Goal: Ask a question

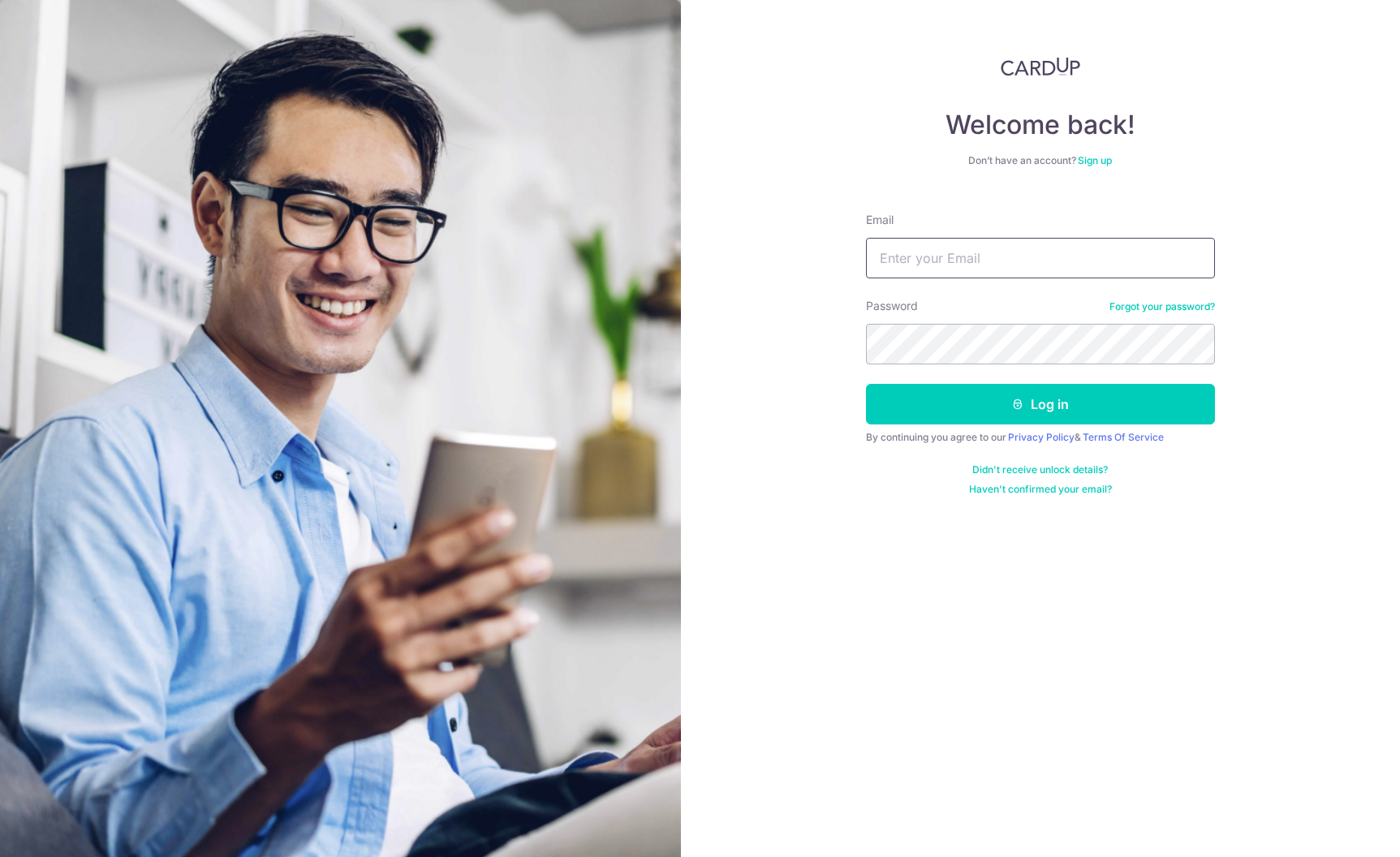
type input "[EMAIL_ADDRESS][DOMAIN_NAME]"
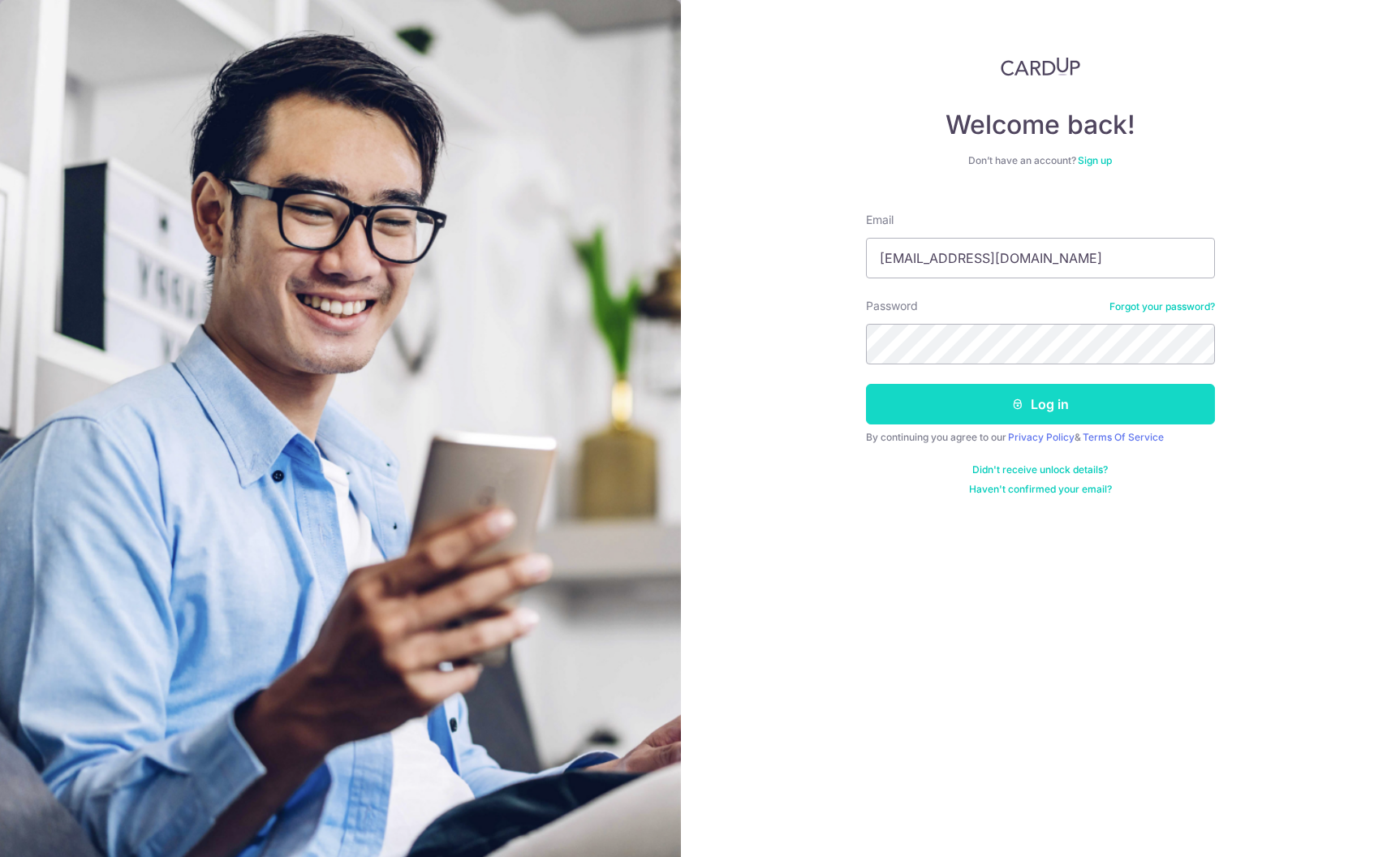
drag, startPoint x: 0, startPoint y: 0, endPoint x: 1040, endPoint y: 420, distance: 1121.6
click at [1040, 420] on button "Log in" at bounding box center [1040, 404] width 349 height 41
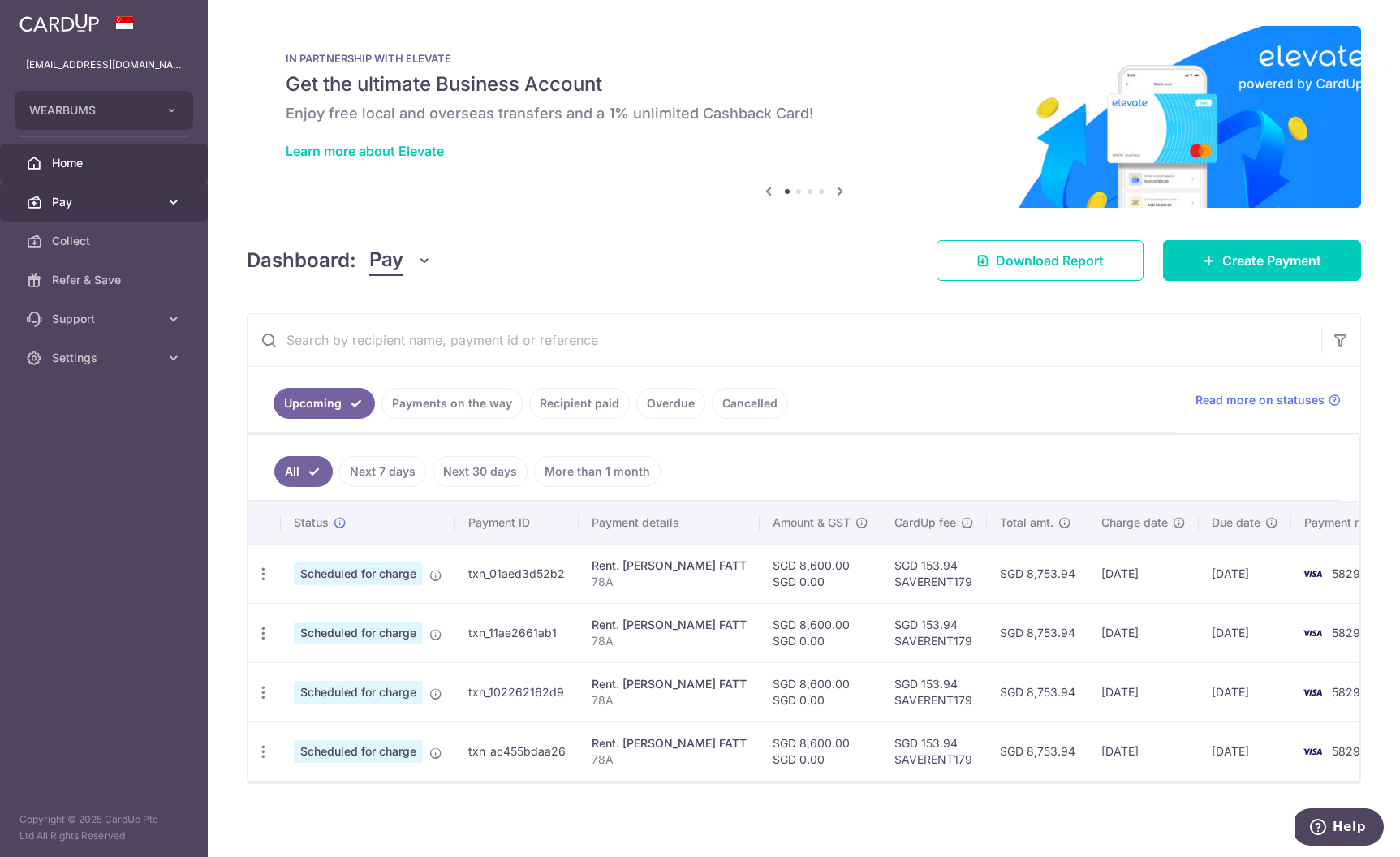
click at [110, 197] on span "Pay" at bounding box center [105, 201] width 107 height 16
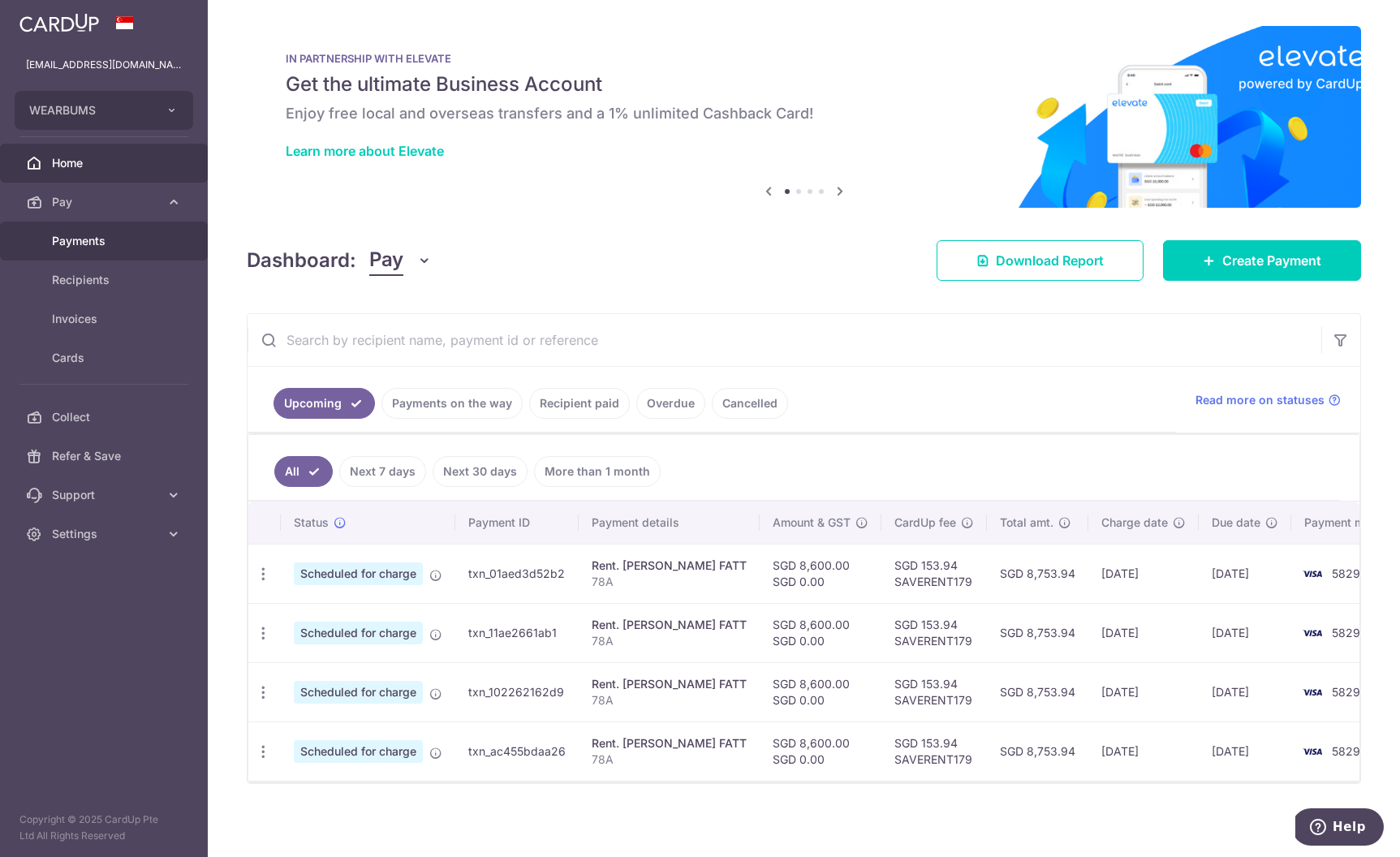
click at [115, 250] on link "Payments" at bounding box center [104, 241] width 208 height 39
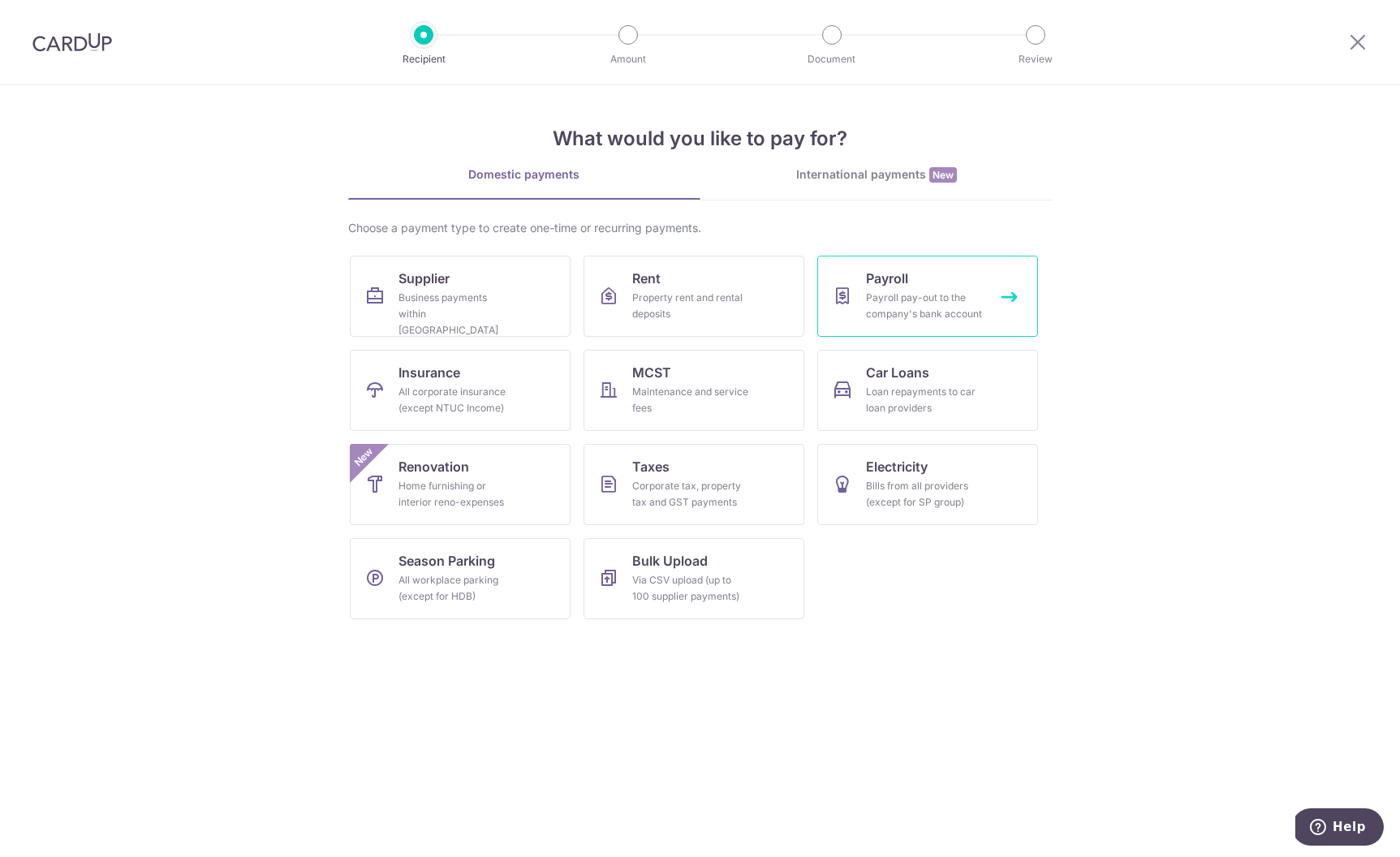
click at [906, 290] on div "Payroll pay-out to the company's bank account" at bounding box center [925, 306] width 117 height 32
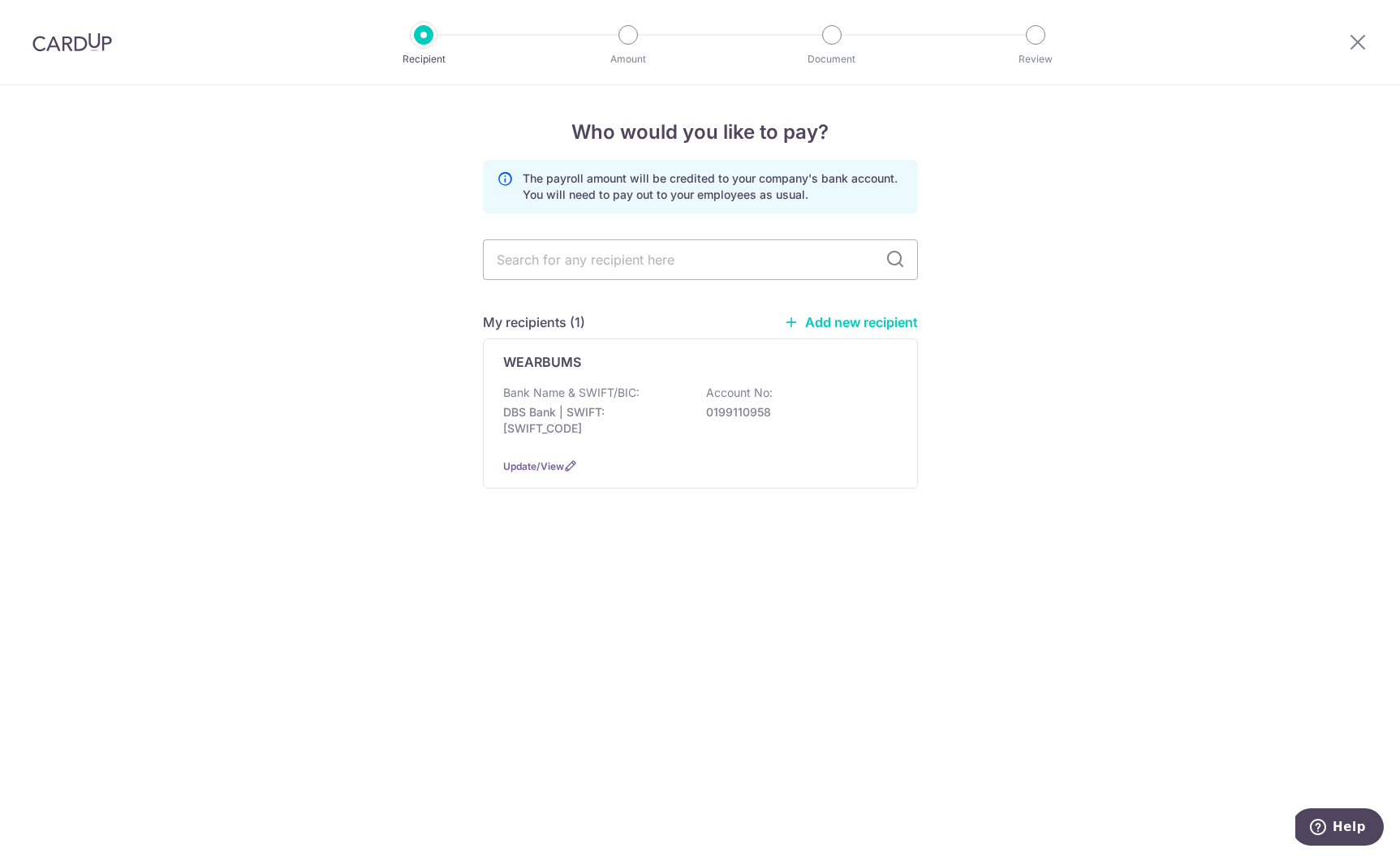
click at [831, 318] on link "Add new recipient" at bounding box center [851, 322] width 134 height 16
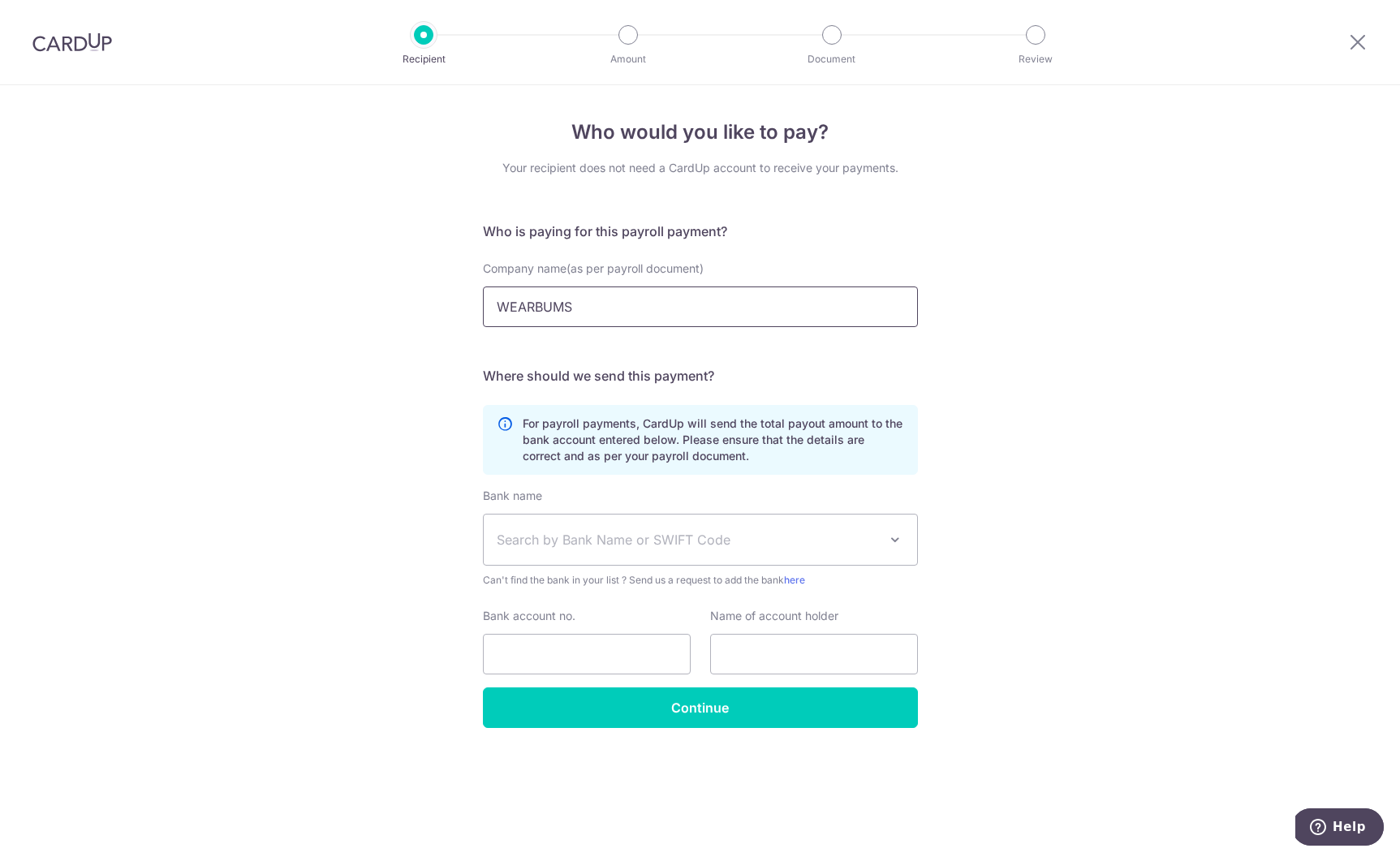
drag, startPoint x: 839, startPoint y: 312, endPoint x: 454, endPoint y: 315, distance: 385.0
click at [454, 315] on div "Who would you like to pay? Your recipient does not need a CardUp account to rec…" at bounding box center [700, 471] width 1400 height 772
click at [1057, 465] on div "Who would you like to pay? Your recipient does not need a CardUp account to rec…" at bounding box center [700, 471] width 1400 height 772
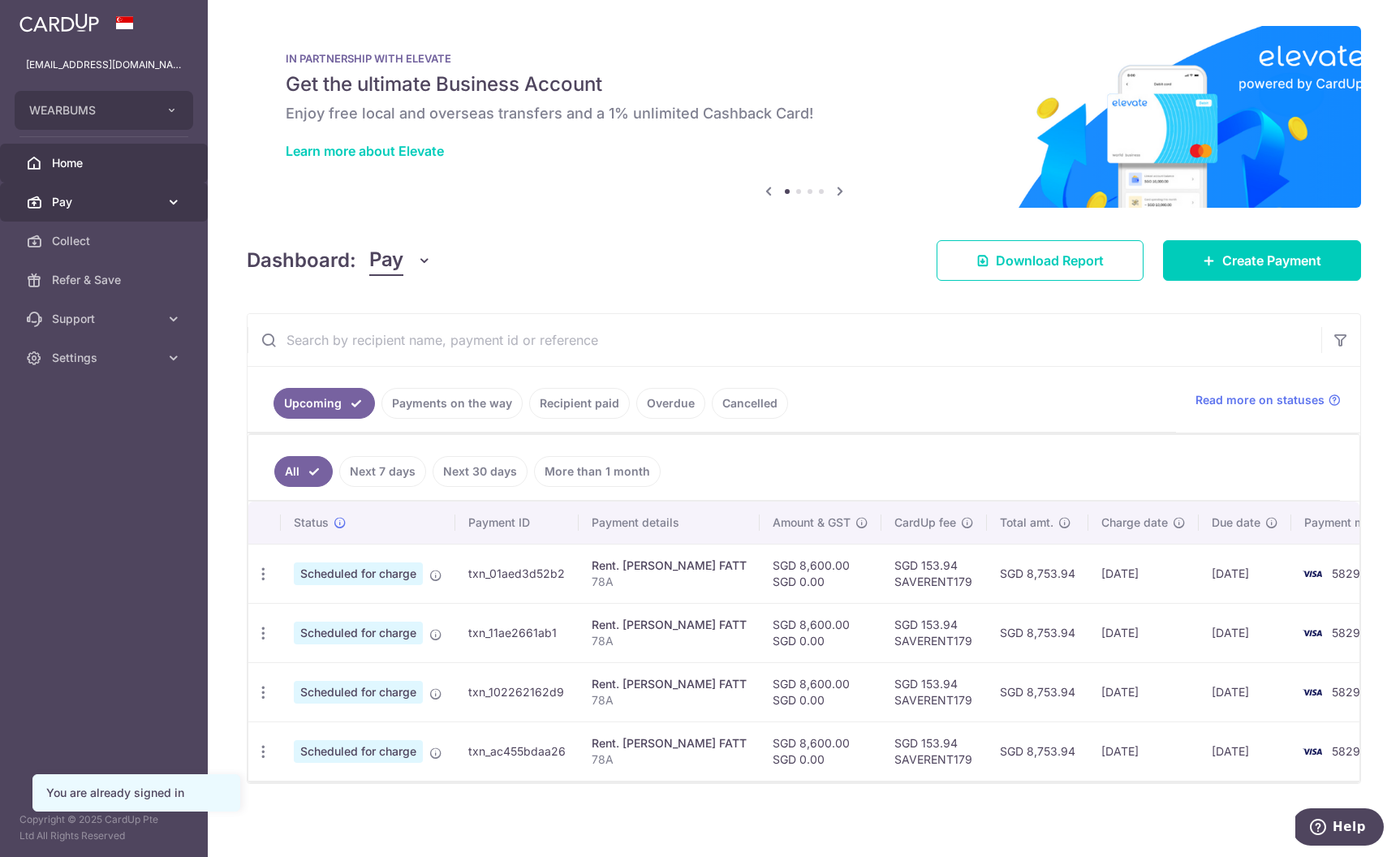
click at [154, 195] on span "Pay" at bounding box center [105, 201] width 107 height 16
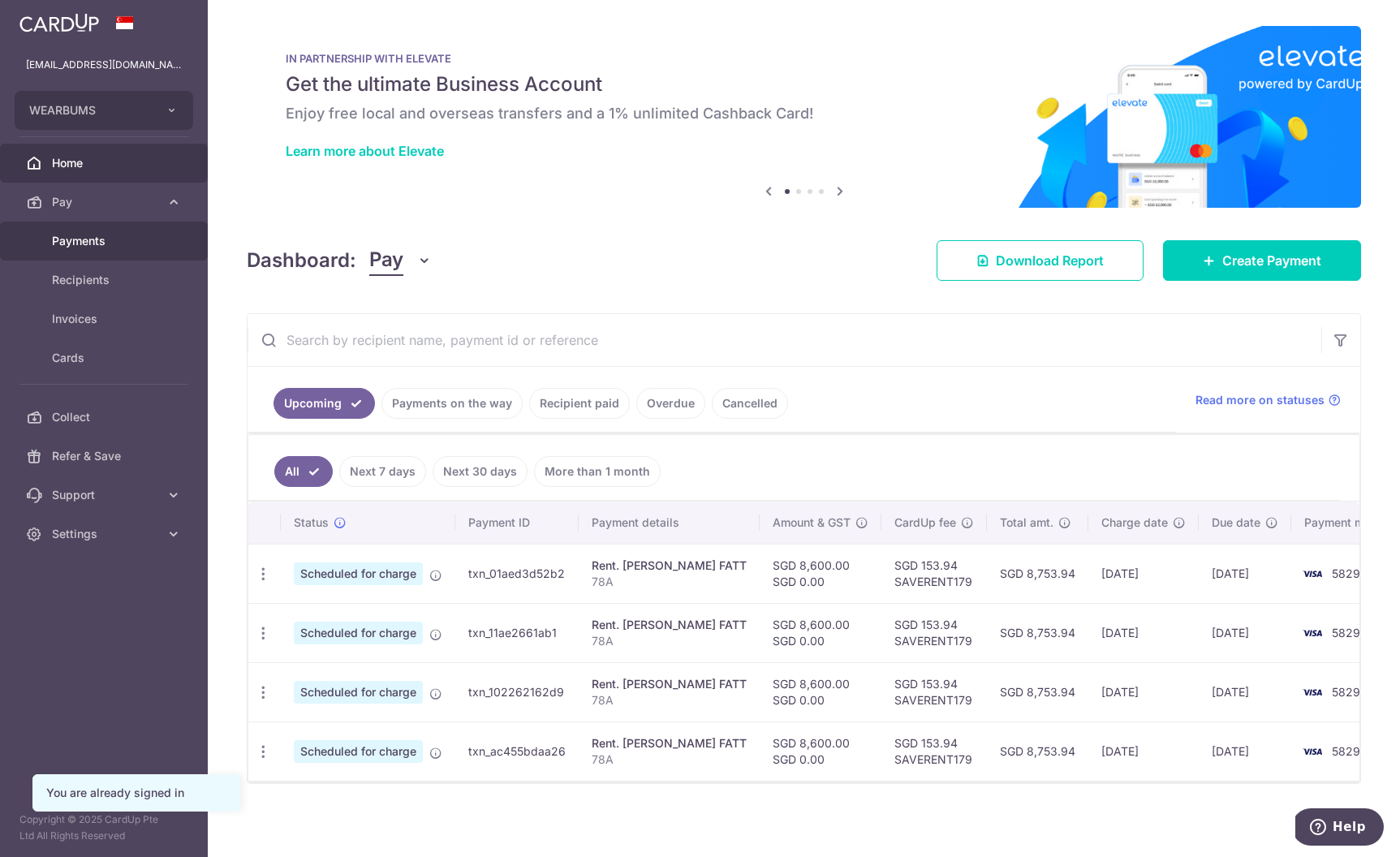
click at [130, 250] on link "Payments" at bounding box center [104, 241] width 208 height 39
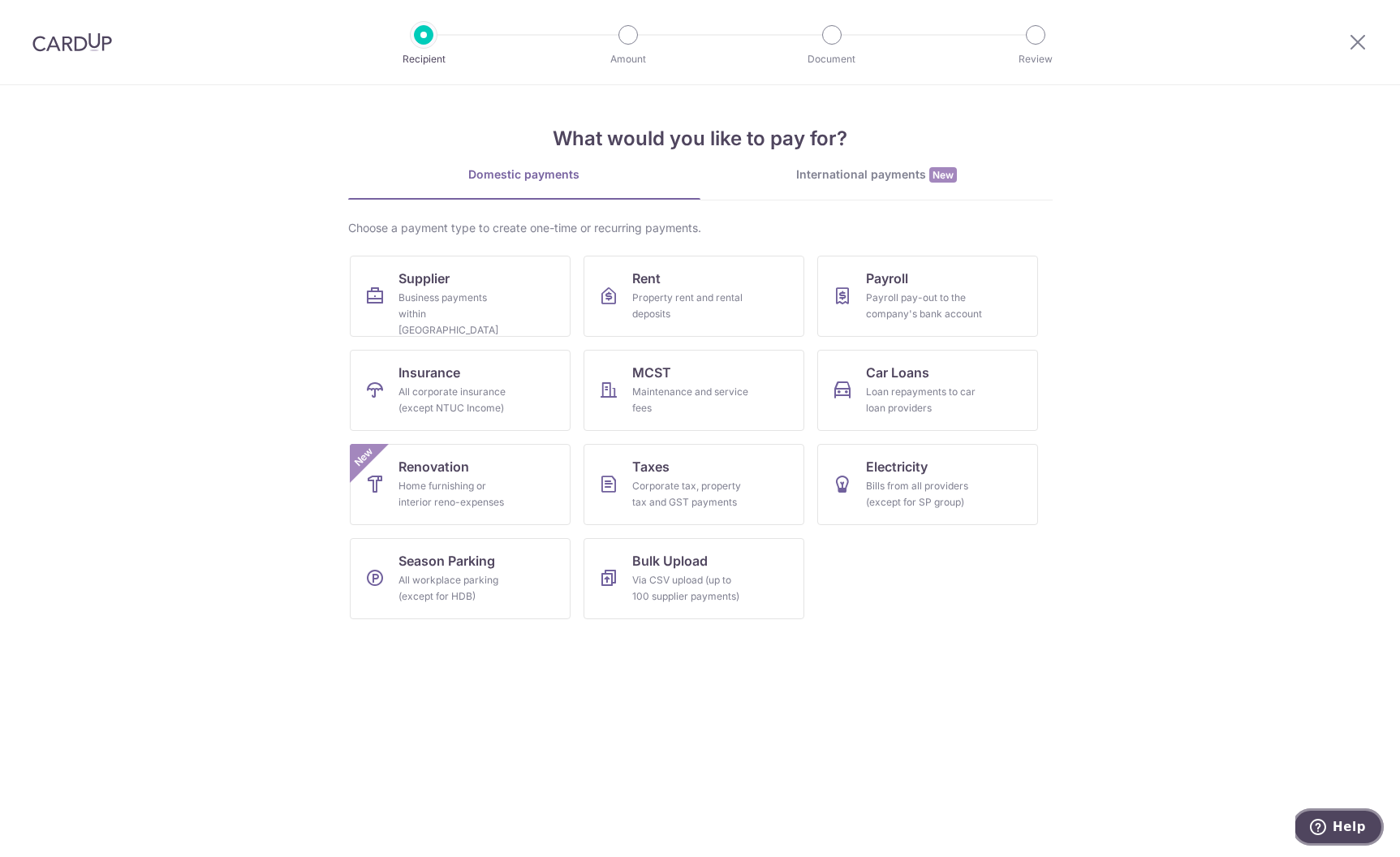
click at [1337, 824] on span "Help" at bounding box center [1348, 826] width 33 height 14
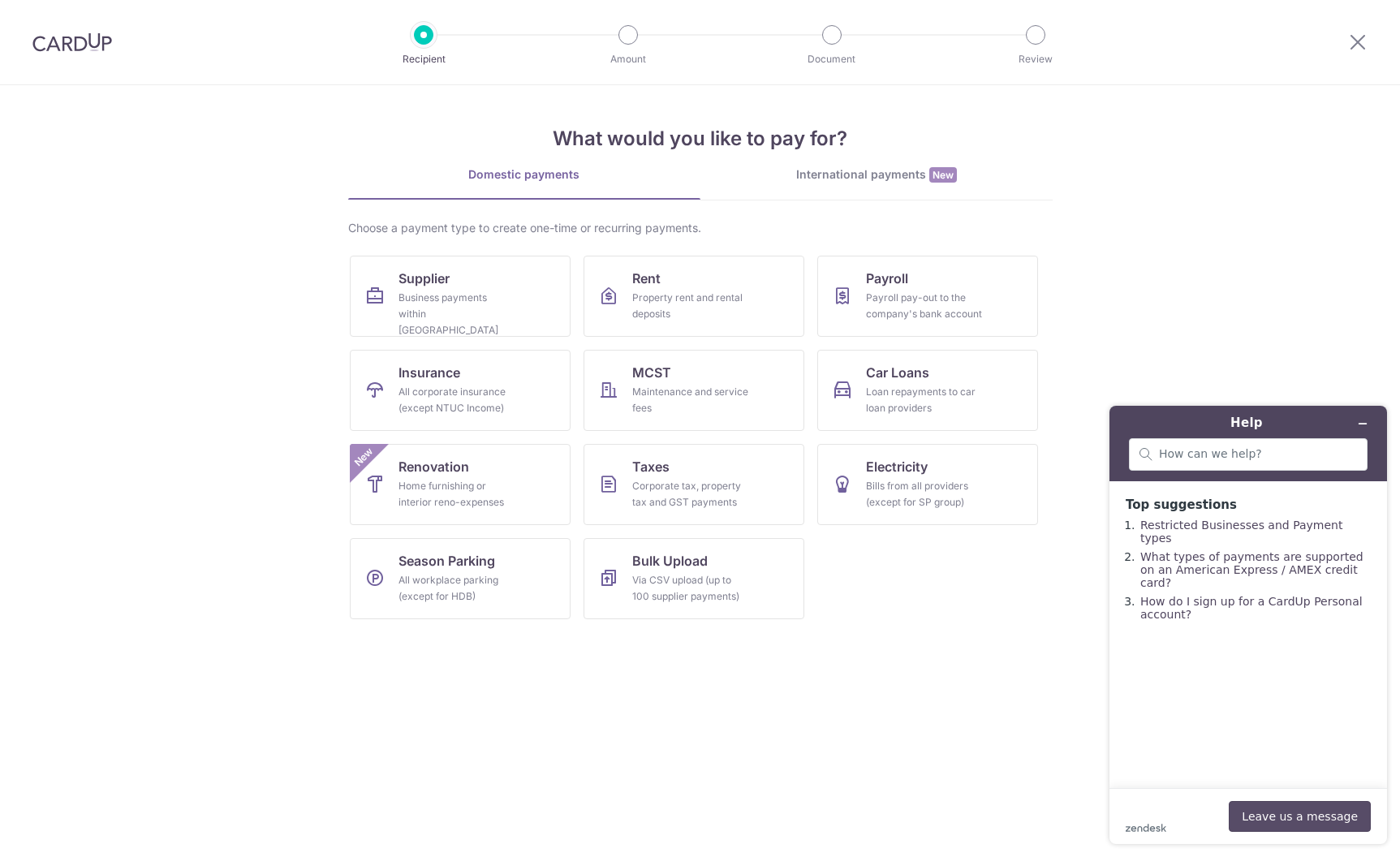
click at [1283, 814] on button "Leave us a message" at bounding box center [1299, 816] width 142 height 31
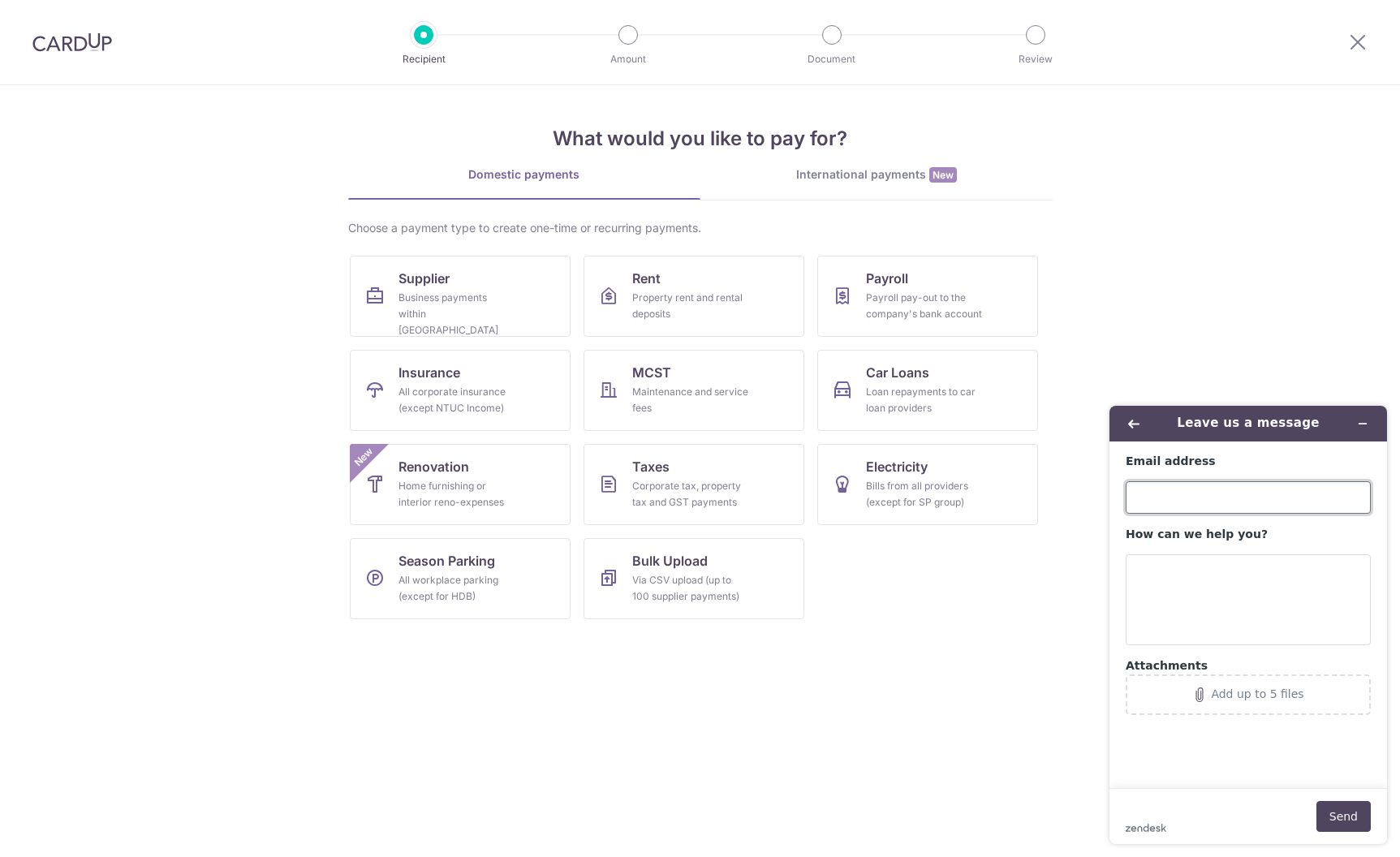
click at [1233, 484] on input "Email address" at bounding box center [1248, 498] width 245 height 32
type input "[EMAIL_ADDRESS][DOMAIN_NAME]"
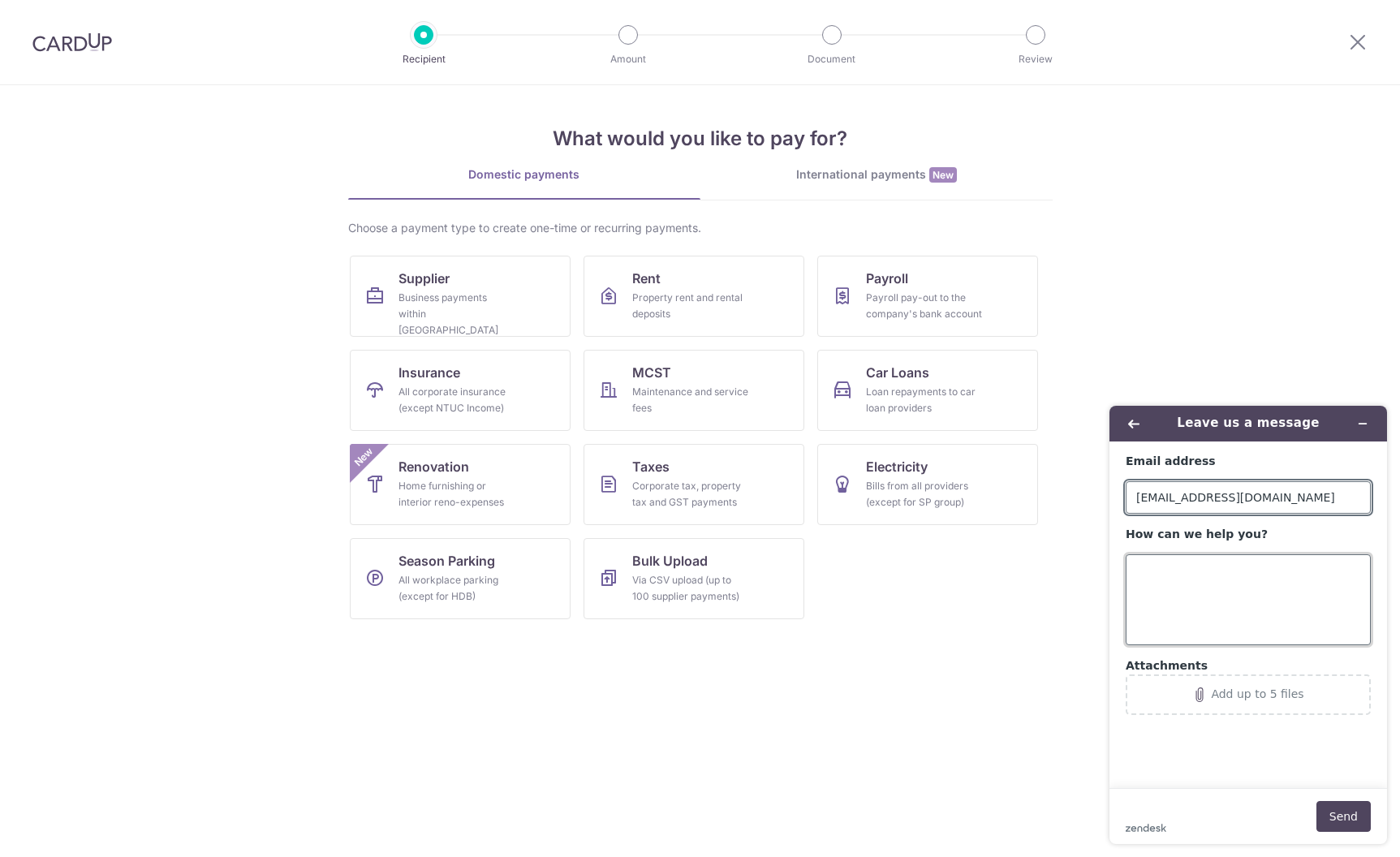
click at [1206, 597] on textarea "How can we help you?" at bounding box center [1248, 600] width 245 height 91
type textarea "how can i make payment to my staff using card up?"
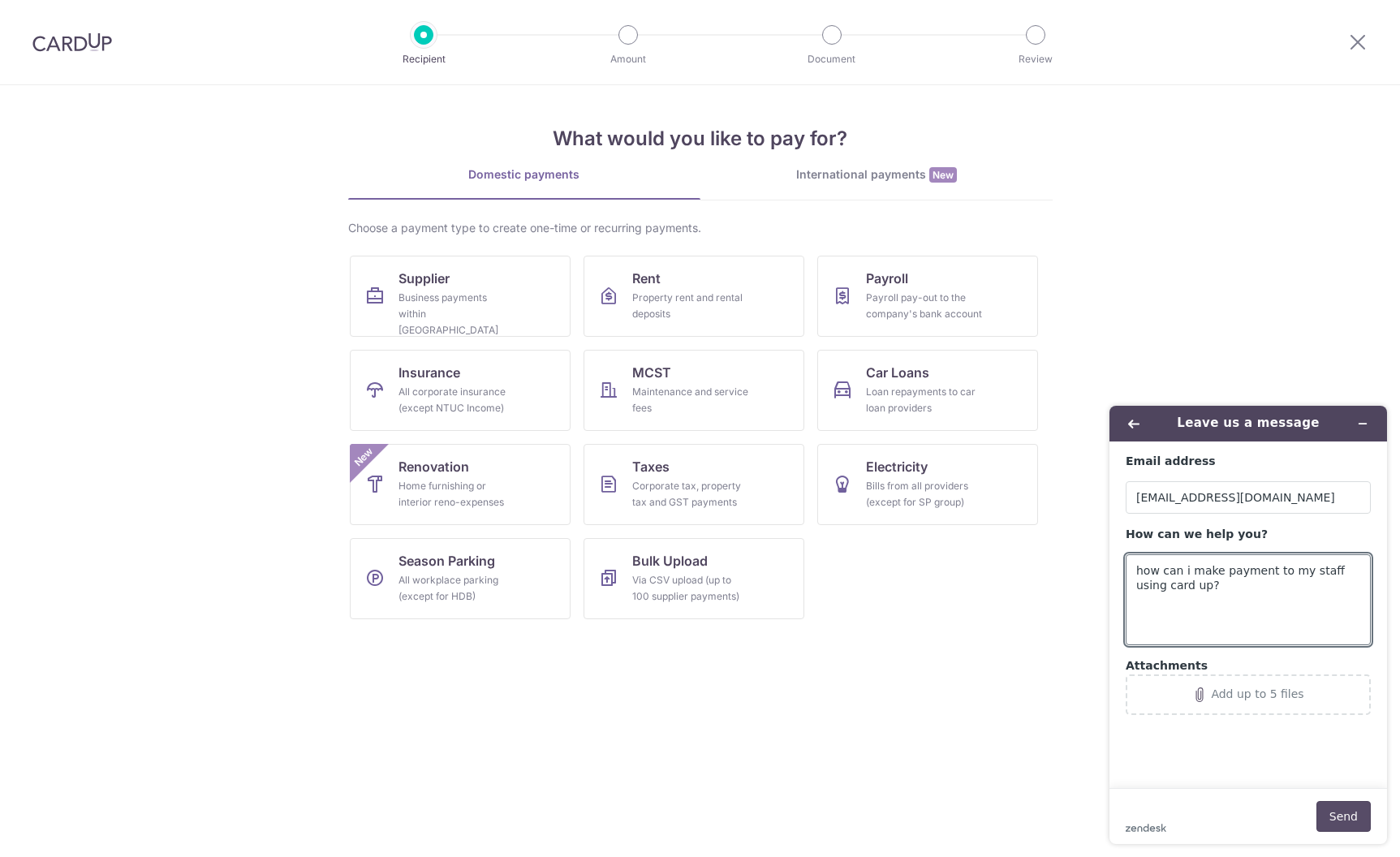
click at [1334, 814] on button "Send" at bounding box center [1343, 816] width 54 height 31
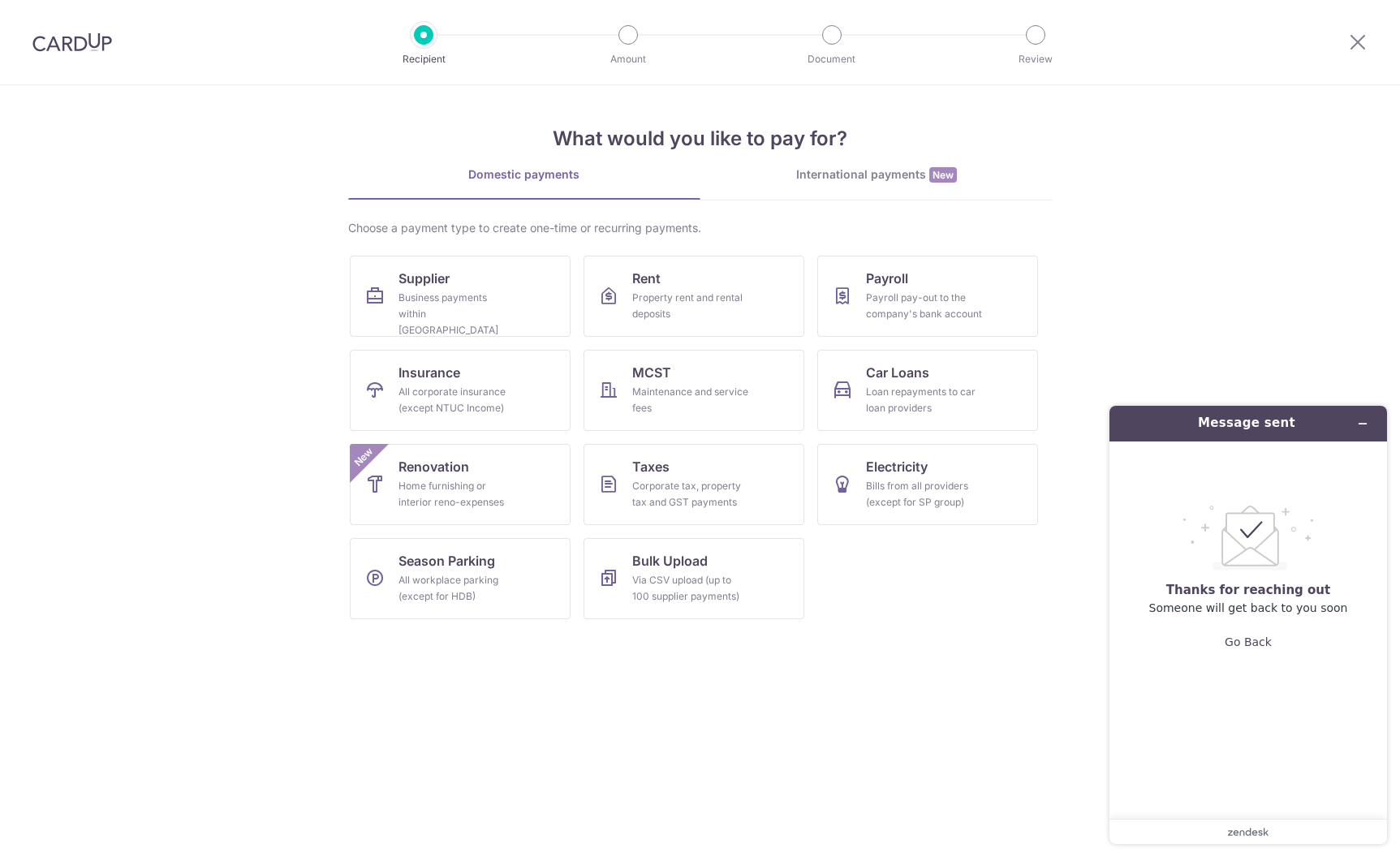
click at [1379, 420] on header "Message sent" at bounding box center [1247, 424] width 278 height 36
click at [1358, 421] on icon "Minimise widget" at bounding box center [1362, 423] width 11 height 11
